Goal: Task Accomplishment & Management: Use online tool/utility

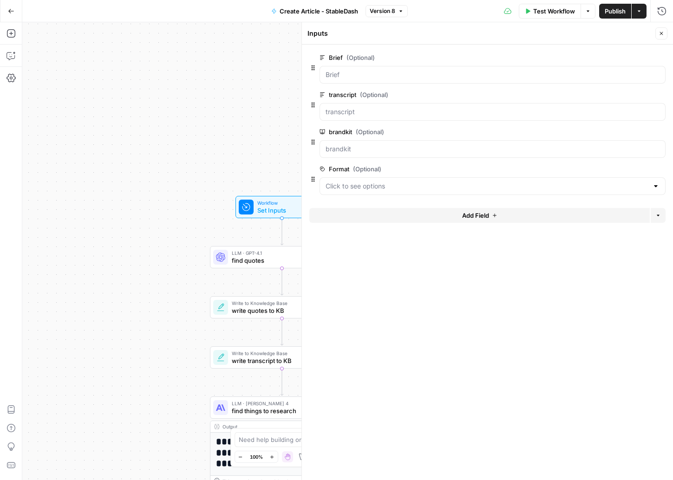
click at [13, 16] on button "Go Back" at bounding box center [11, 11] width 17 height 17
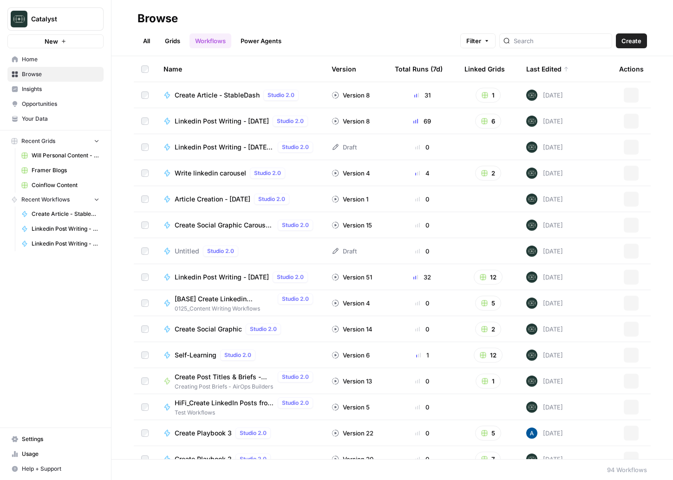
click at [51, 173] on span "Framer Blogs" at bounding box center [66, 170] width 68 height 8
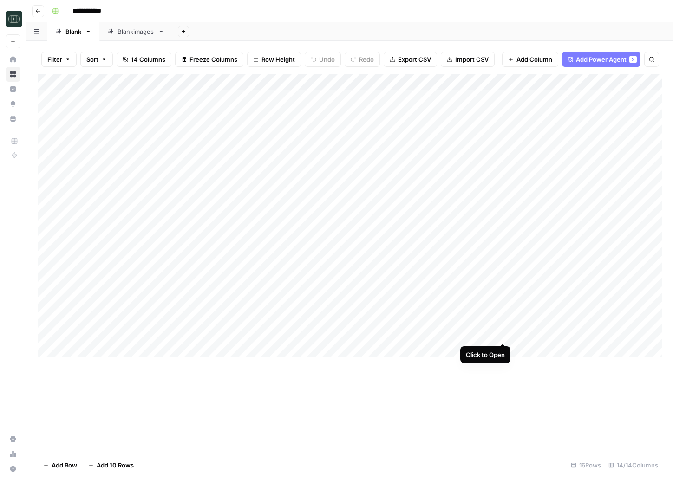
click at [503, 335] on div "Add Column" at bounding box center [350, 215] width 624 height 283
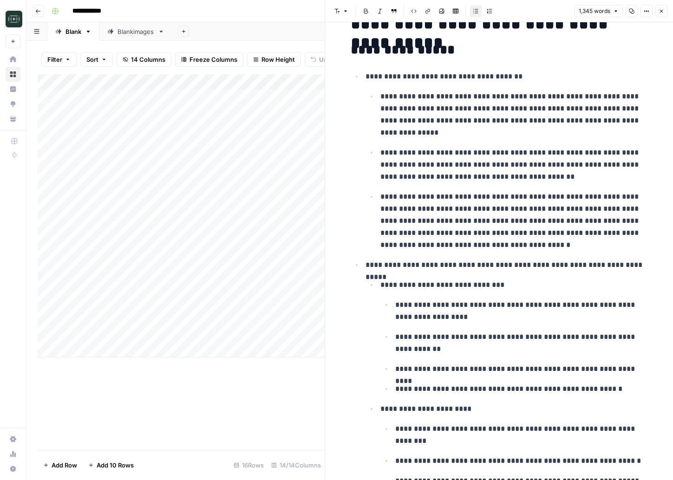
scroll to position [399, 0]
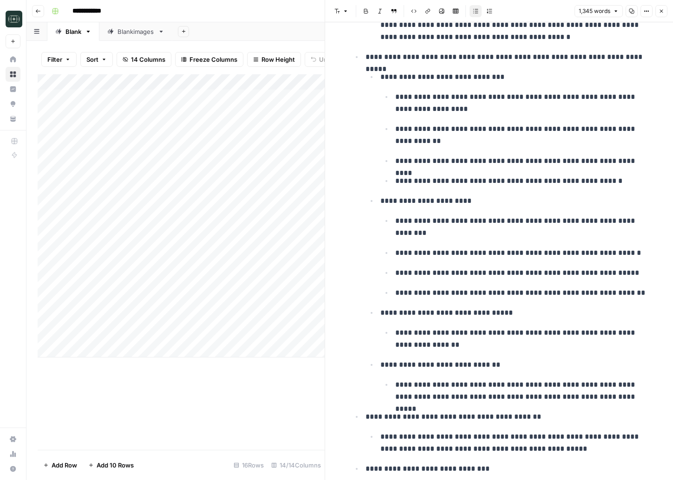
click at [662, 10] on icon "button" at bounding box center [661, 11] width 3 height 3
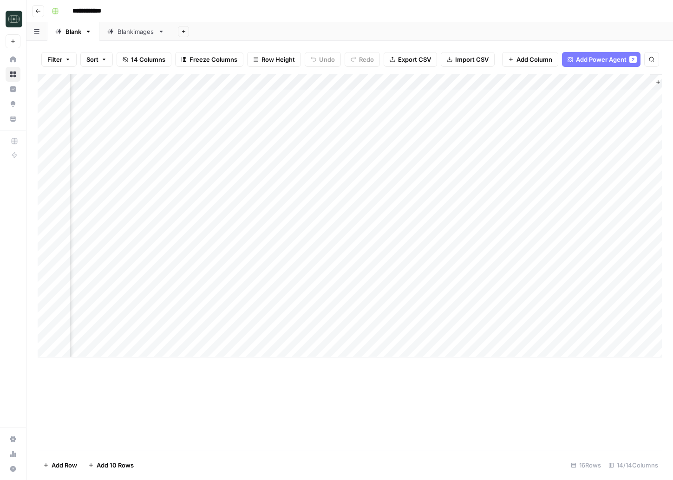
scroll to position [0, 633]
click at [629, 334] on div "Add Column" at bounding box center [350, 215] width 624 height 283
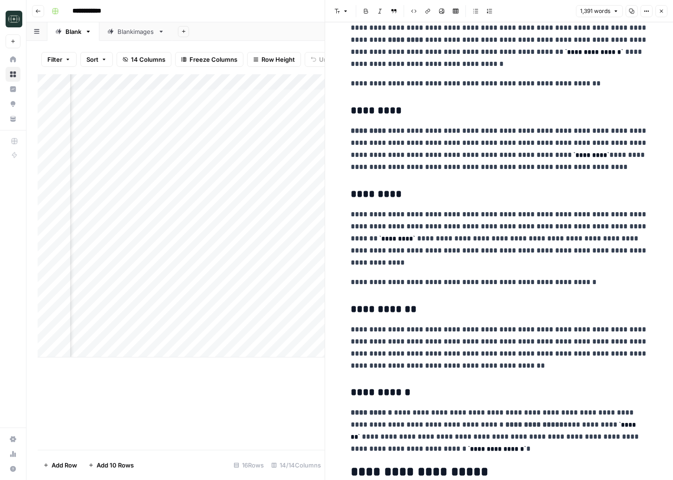
scroll to position [2076, 0]
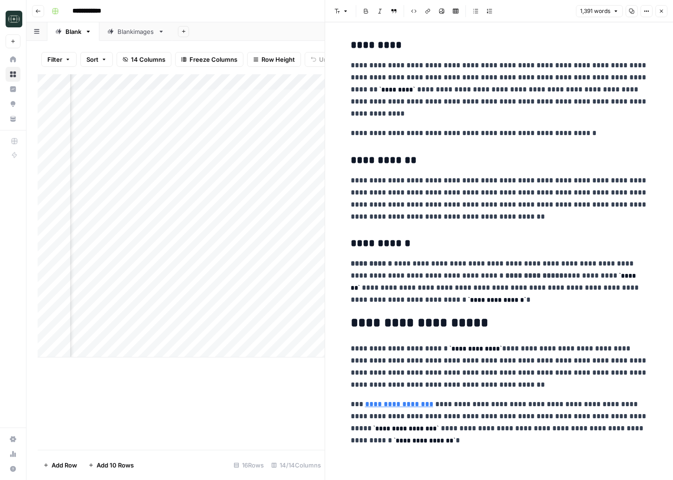
click at [662, 15] on button "Close" at bounding box center [661, 11] width 12 height 12
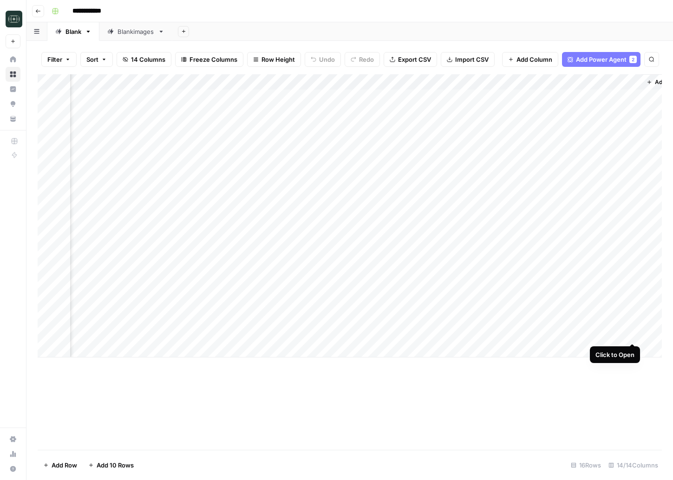
click at [632, 336] on div "Add Column" at bounding box center [350, 215] width 624 height 283
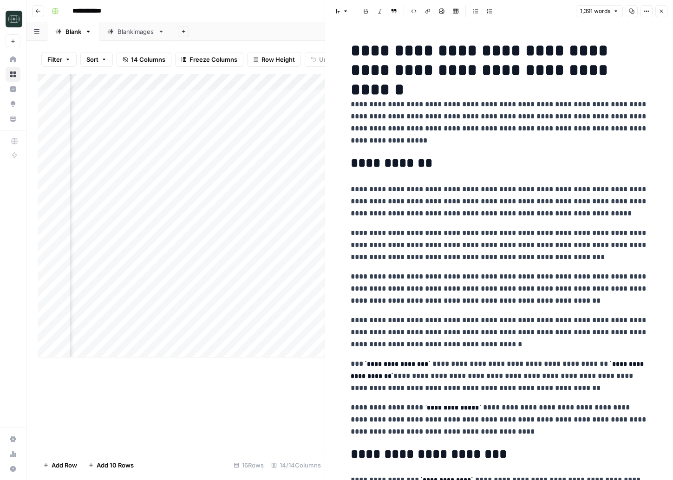
click at [627, 13] on button "Copy" at bounding box center [631, 11] width 12 height 12
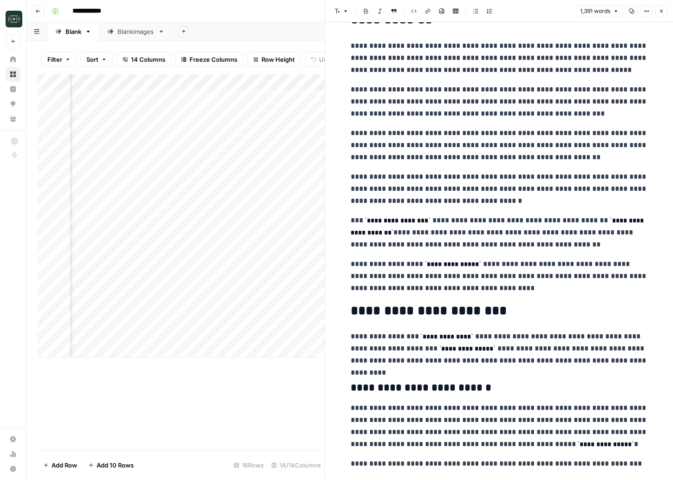
scroll to position [324, 0]
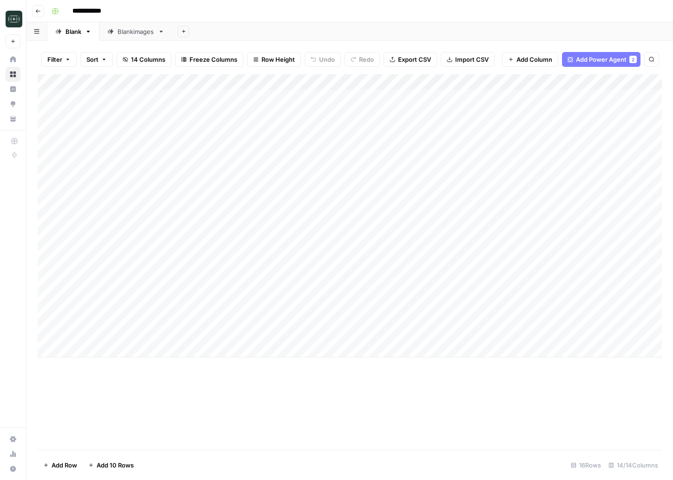
click at [104, 350] on div "Add Column" at bounding box center [350, 215] width 624 height 283
click at [97, 364] on div "Add Column" at bounding box center [350, 223] width 624 height 299
click at [177, 395] on div "Add Column" at bounding box center [350, 262] width 624 height 376
click at [107, 347] on div "Add Column" at bounding box center [350, 231] width 624 height 315
click at [109, 349] on div "Add Column" at bounding box center [350, 231] width 624 height 315
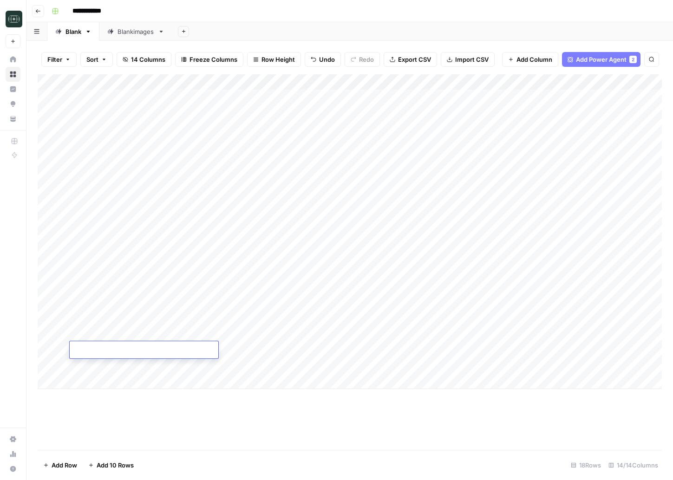
type textarea "**********"
click at [228, 429] on div "Add Column" at bounding box center [350, 262] width 624 height 376
click at [206, 347] on div "Add Column" at bounding box center [350, 231] width 624 height 315
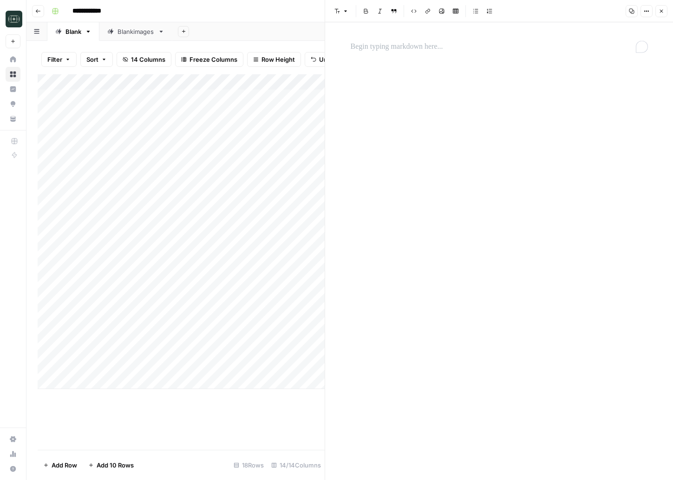
click at [371, 47] on p "To enrich screen reader interactions, please activate Accessibility in Grammarl…" at bounding box center [499, 47] width 297 height 12
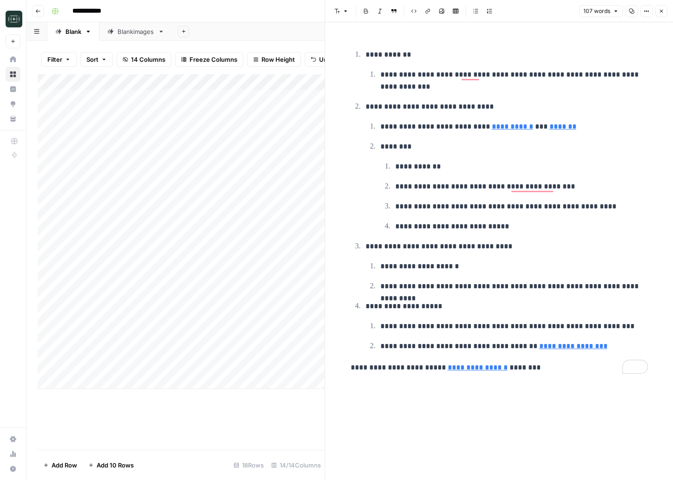
click at [664, 9] on button "Close" at bounding box center [661, 11] width 12 height 12
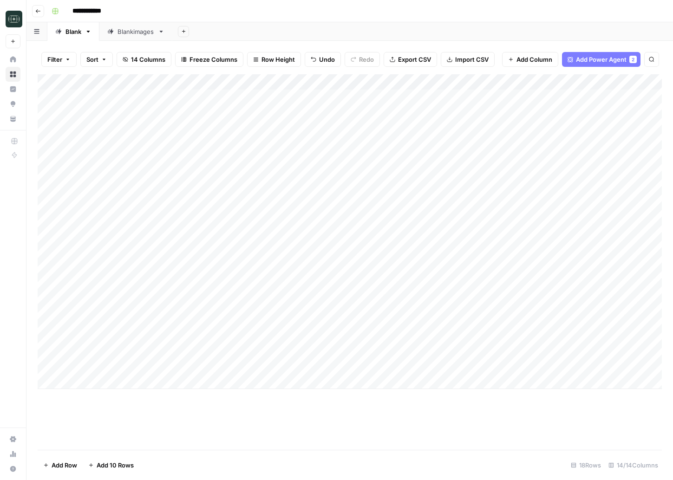
click at [281, 342] on div "Add Column" at bounding box center [350, 231] width 624 height 315
click at [279, 349] on div "Add Column" at bounding box center [350, 231] width 624 height 315
type textarea "**********"
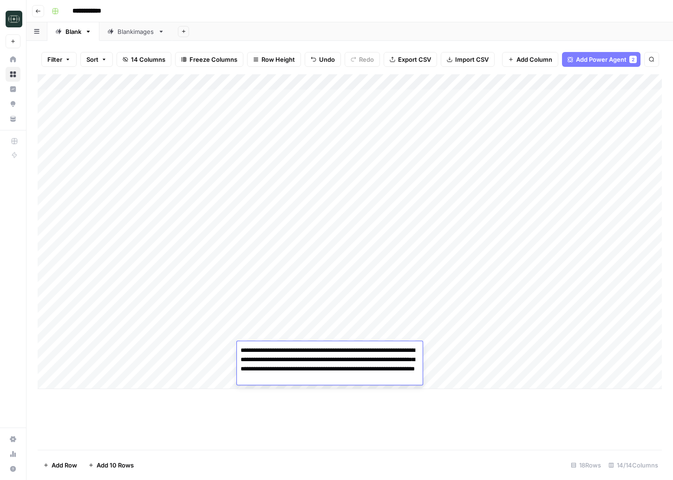
click at [346, 418] on div "Add Column" at bounding box center [350, 262] width 624 height 376
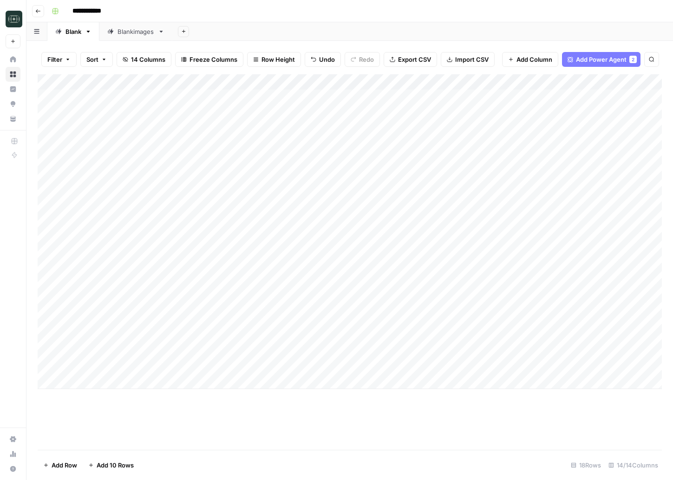
click at [375, 348] on div "Add Column" at bounding box center [350, 231] width 624 height 315
click at [431, 351] on div "Add Column" at bounding box center [350, 231] width 624 height 315
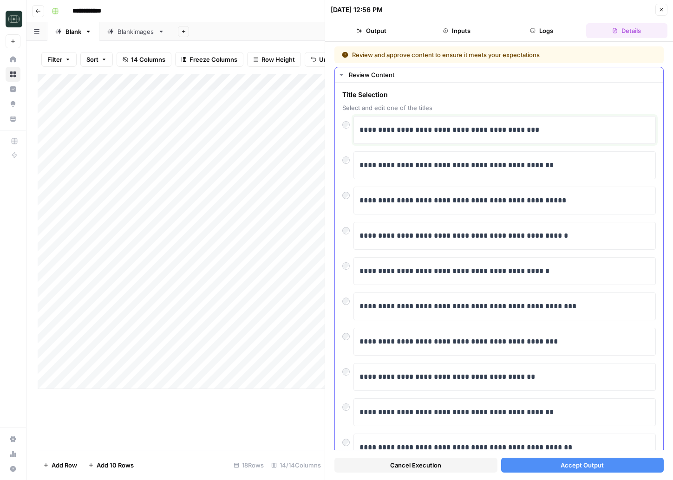
click at [447, 130] on p "**********" at bounding box center [504, 130] width 290 height 12
click at [533, 467] on button "Accept Output" at bounding box center [582, 465] width 163 height 15
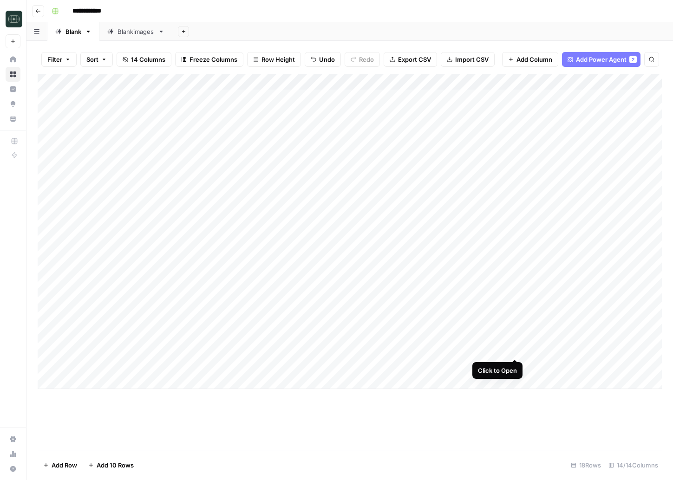
click at [514, 347] on div "Add Column" at bounding box center [350, 231] width 624 height 315
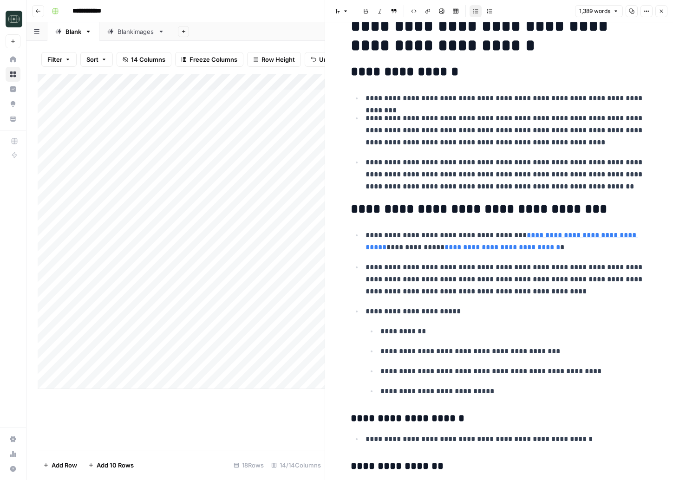
scroll to position [236, 0]
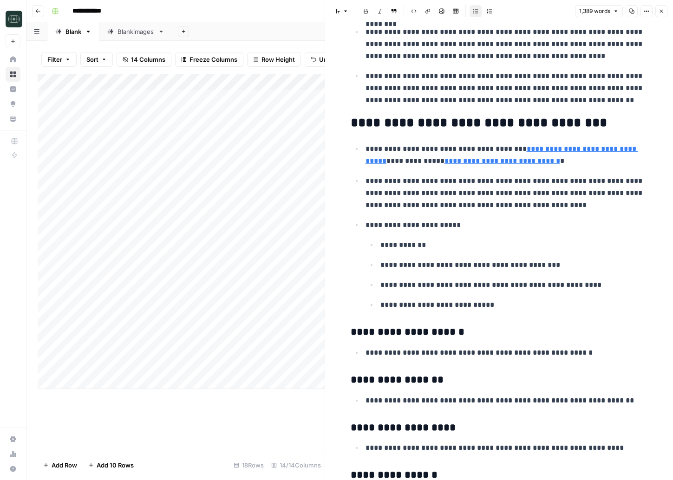
click at [665, 9] on button "Close" at bounding box center [661, 11] width 12 height 12
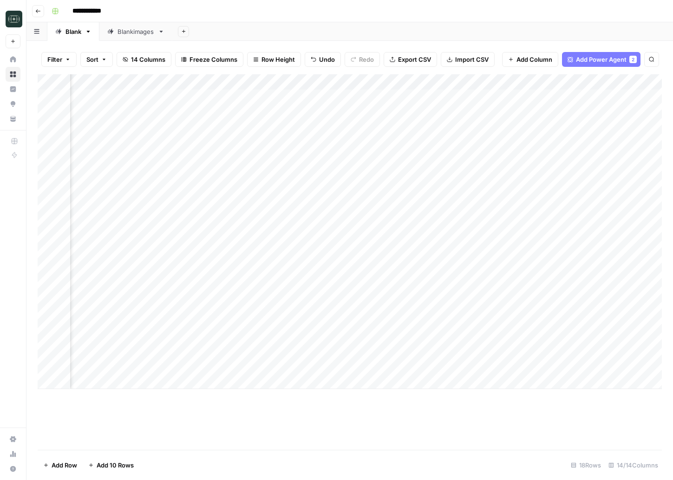
scroll to position [0, 559]
click at [601, 353] on div "Add Column" at bounding box center [350, 231] width 624 height 315
click at [624, 351] on div "Add Column" at bounding box center [350, 231] width 624 height 315
click at [487, 354] on div "Add Column" at bounding box center [350, 231] width 624 height 315
click at [622, 351] on div "Add Column" at bounding box center [350, 231] width 624 height 315
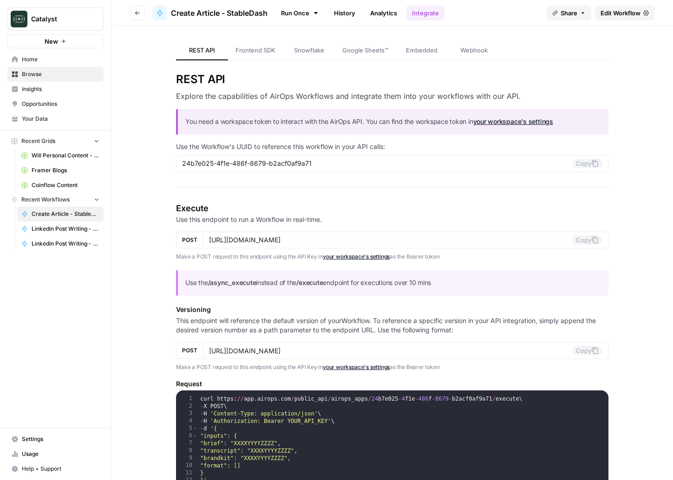
scroll to position [878, 0]
